Goal: Navigation & Orientation: Find specific page/section

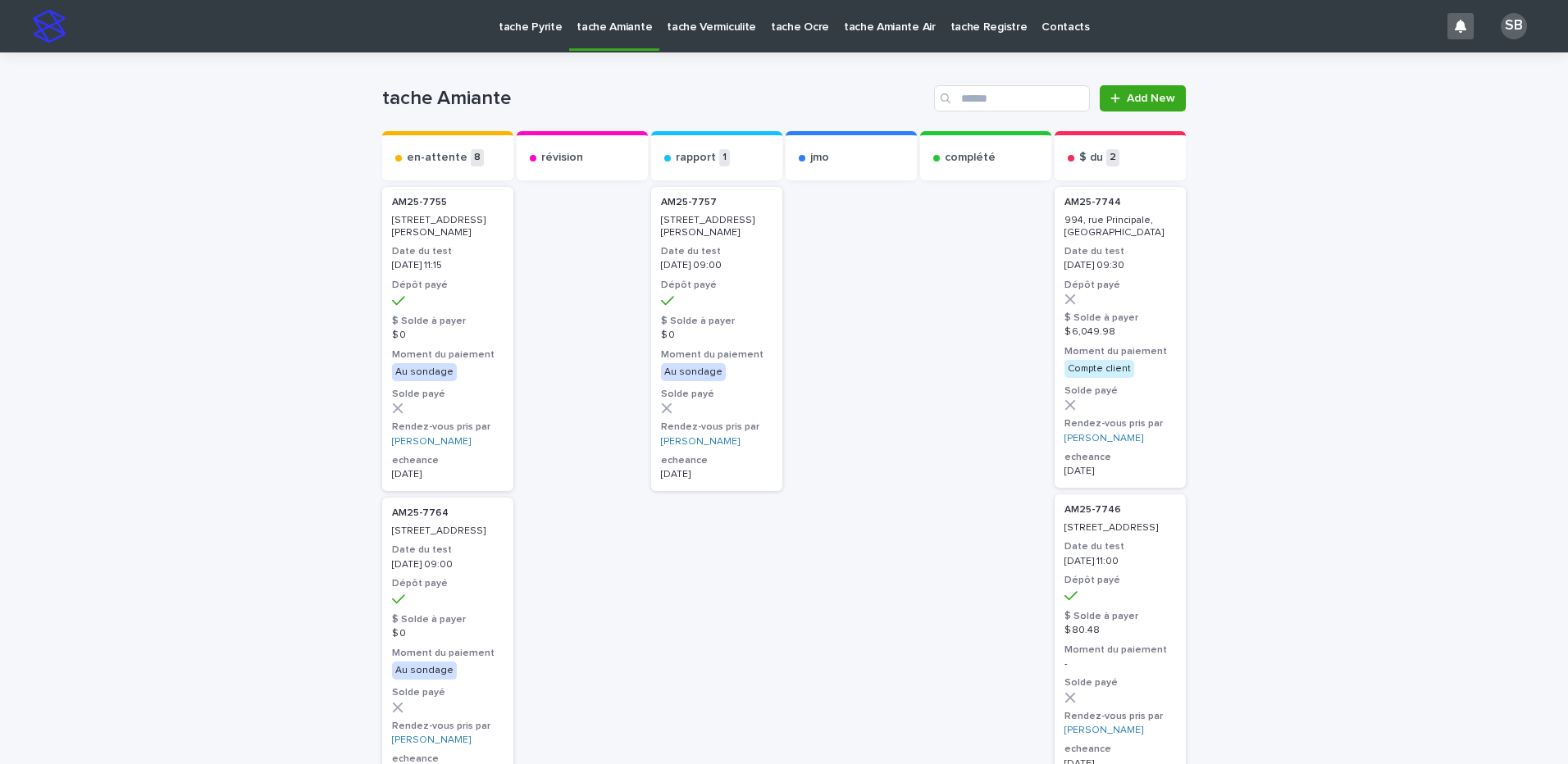
click at [543, 33] on p "tache Pyrite" at bounding box center [530, 17] width 63 height 34
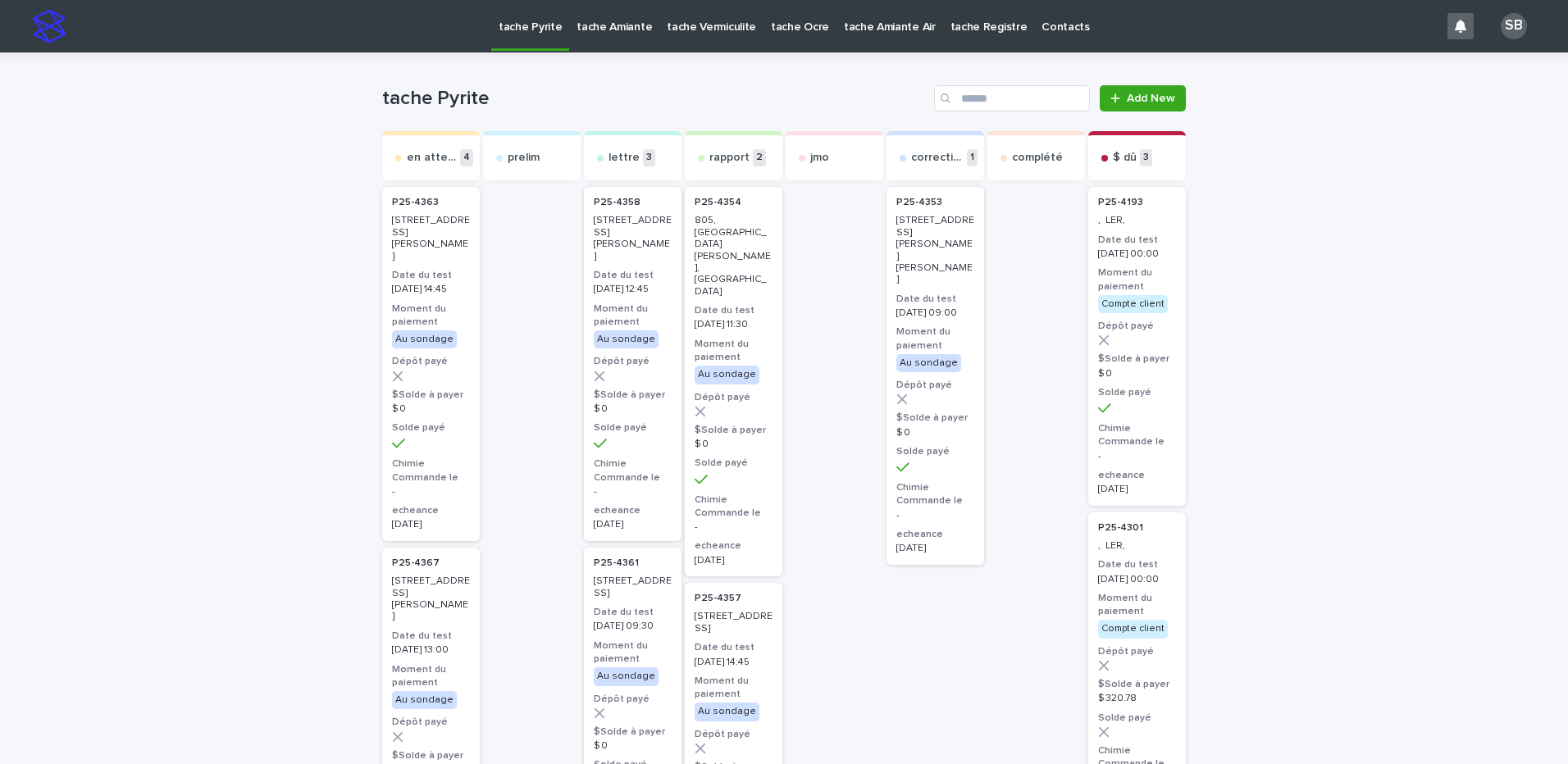
click at [698, 33] on p "tache Vermiculite" at bounding box center [711, 17] width 89 height 34
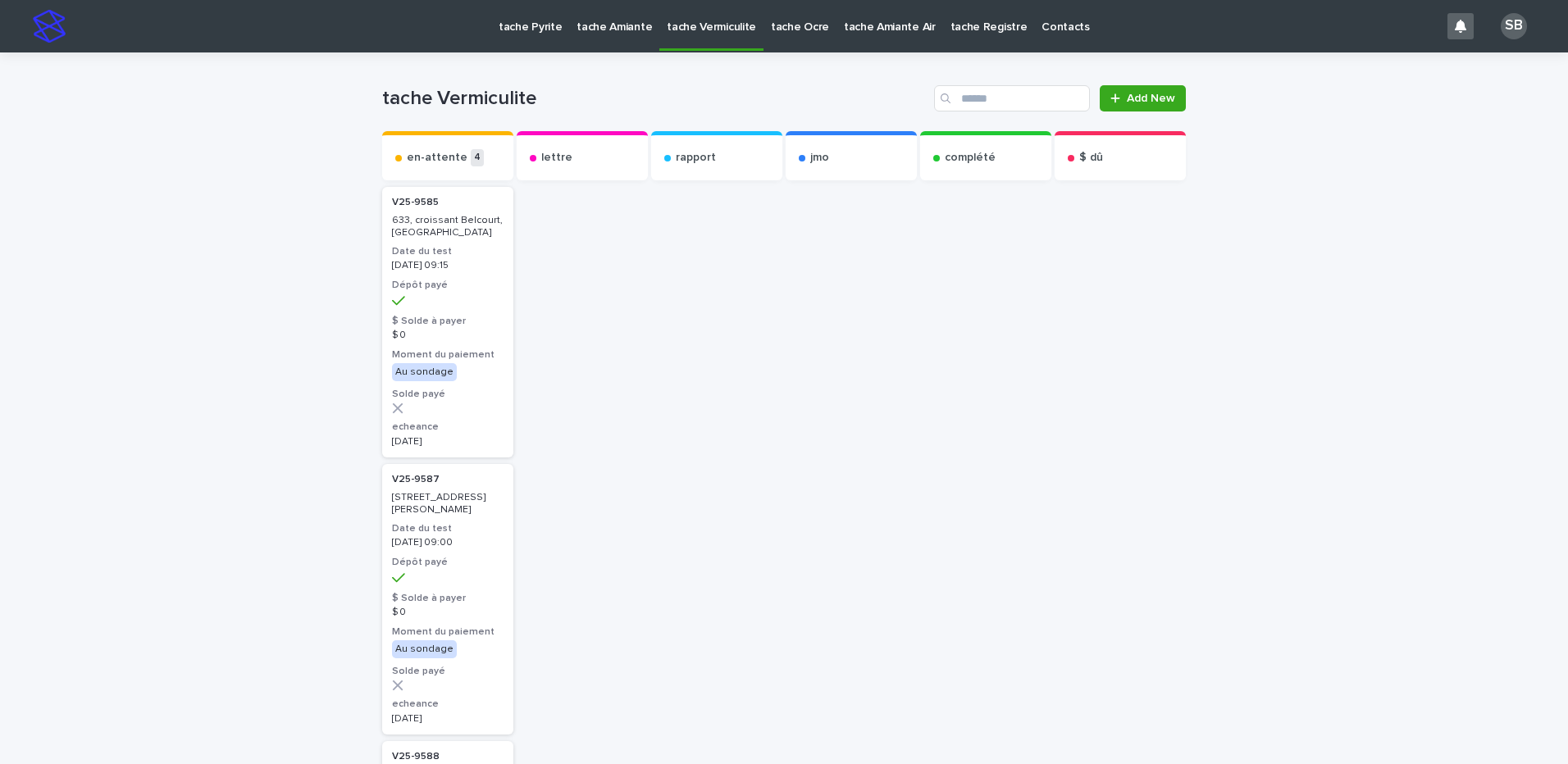
click at [611, 28] on p "tache Amiante" at bounding box center [614, 17] width 75 height 34
